Goal: Find specific page/section: Find specific page/section

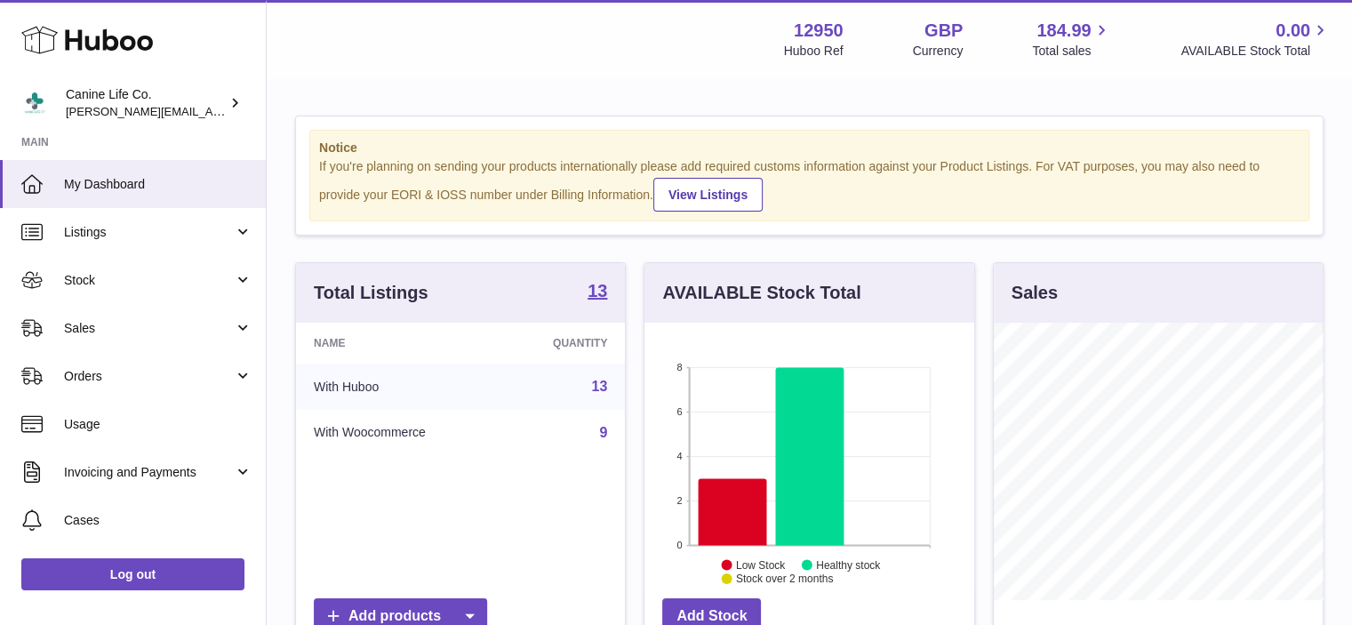
scroll to position [277, 333]
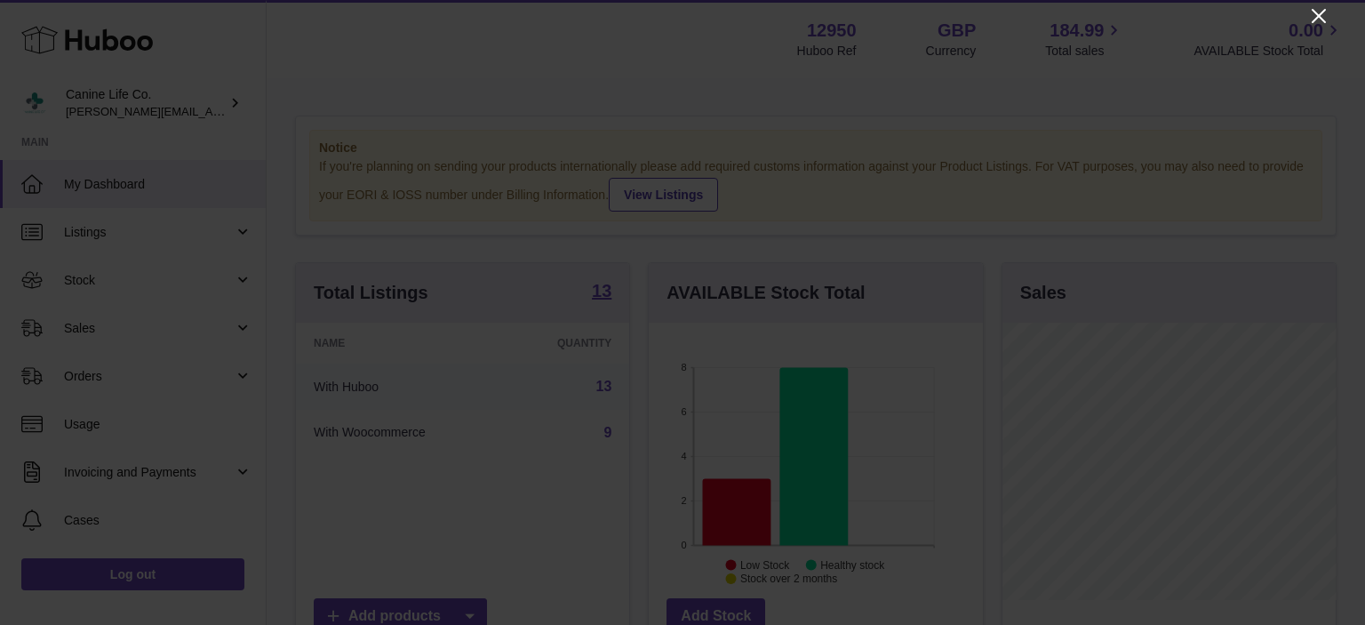
click at [1312, 11] on icon "Close" at bounding box center [1318, 15] width 21 height 21
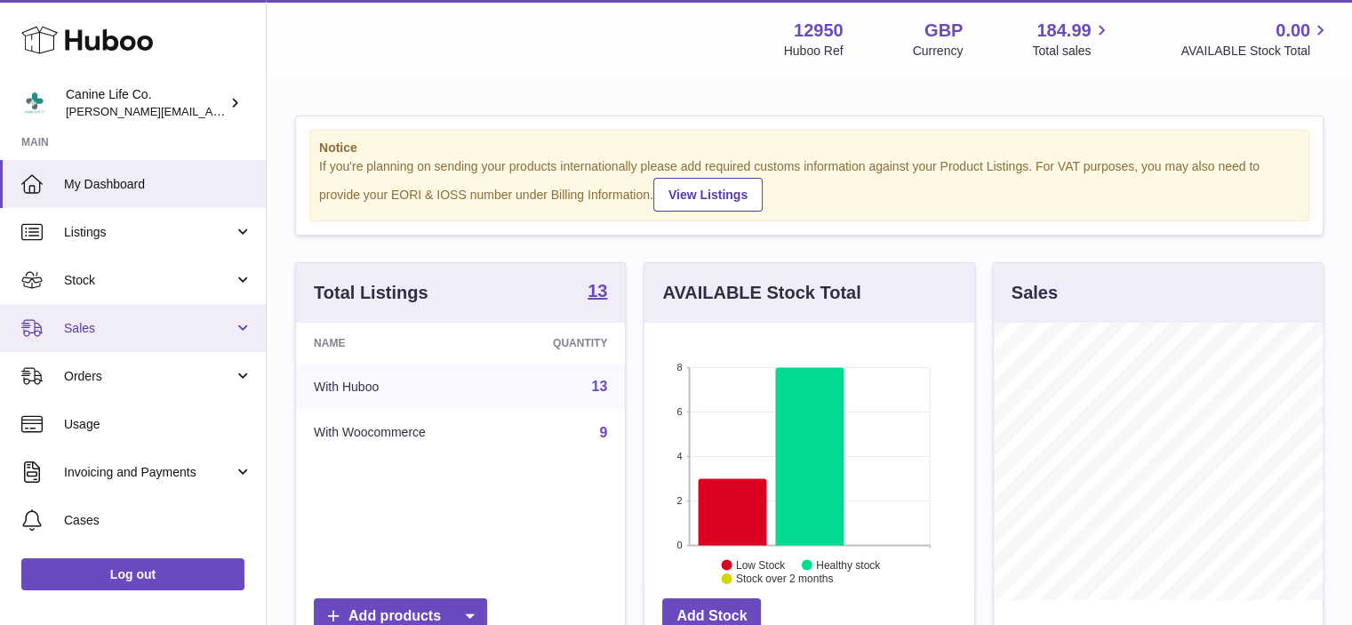
click at [128, 323] on span "Sales" at bounding box center [149, 328] width 170 height 17
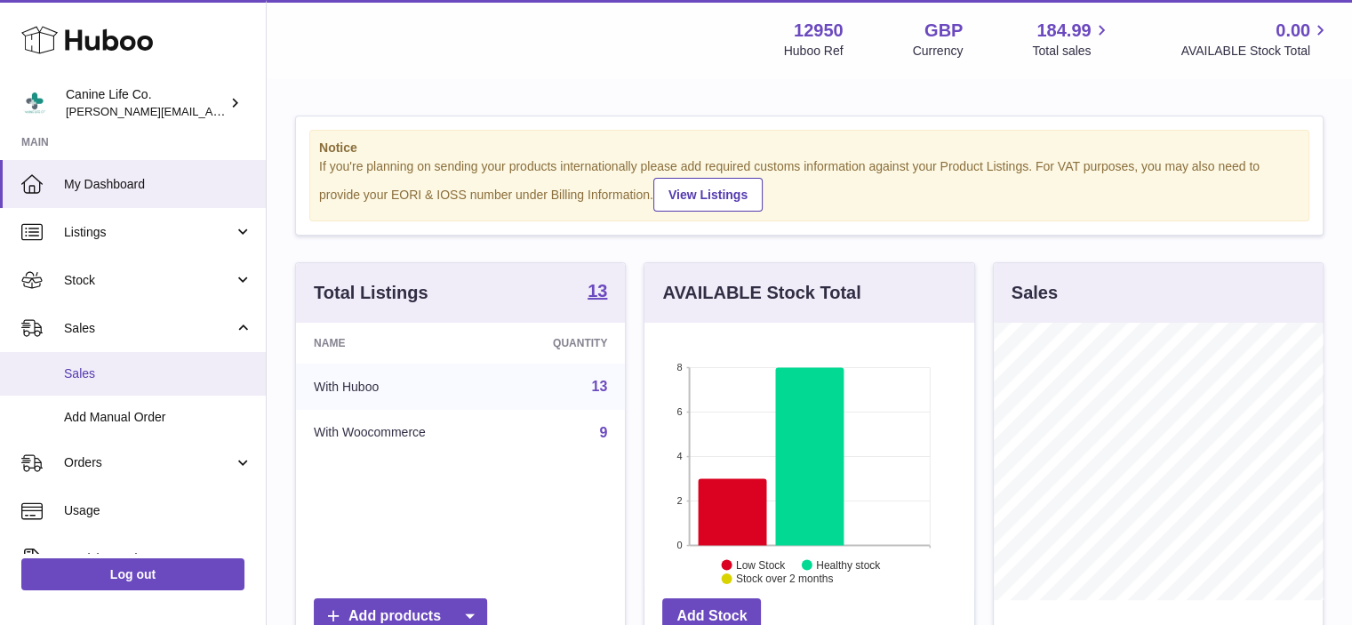
click at [132, 376] on span "Sales" at bounding box center [158, 373] width 188 height 17
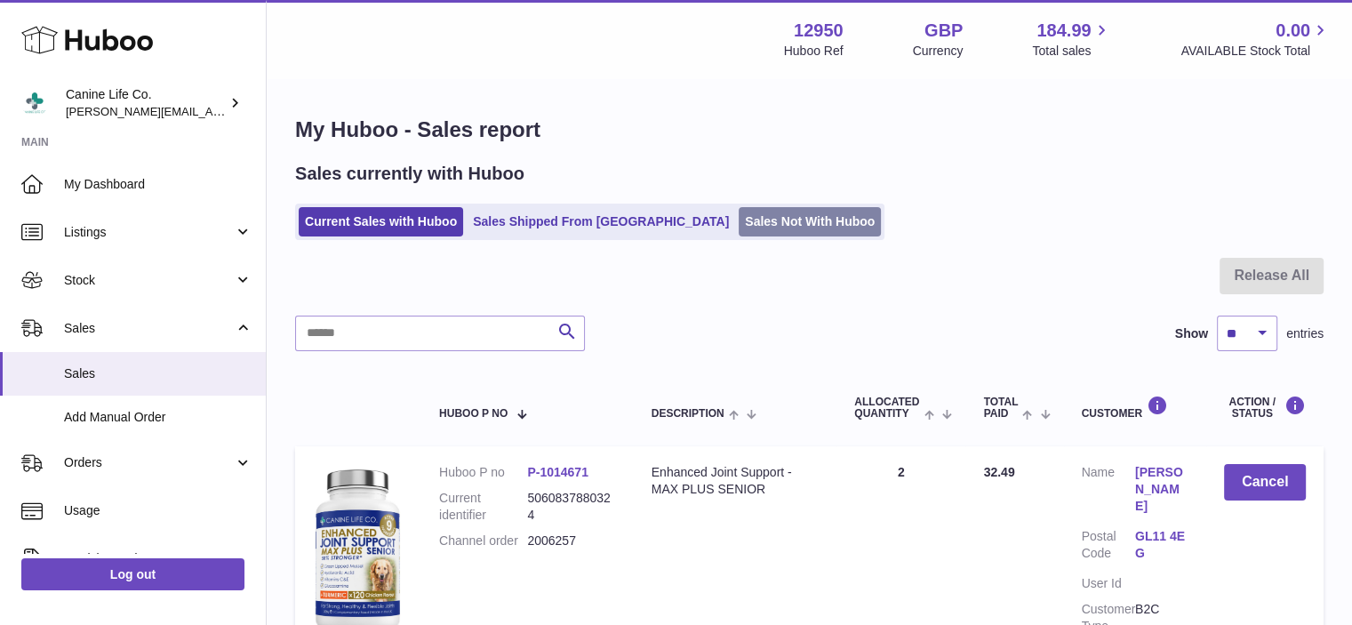
click at [739, 227] on link "Sales Not With Huboo" at bounding box center [810, 221] width 142 height 29
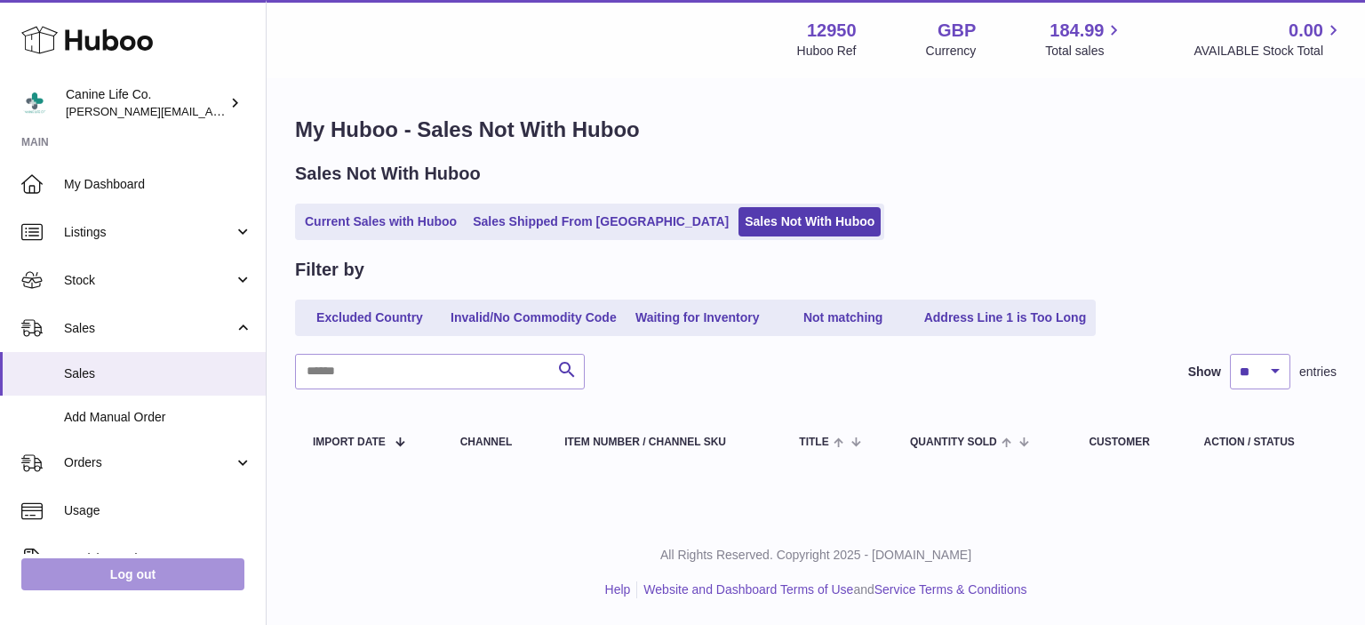
click at [148, 576] on link "Log out" at bounding box center [132, 574] width 223 height 32
